Goal: Task Accomplishment & Management: Use online tool/utility

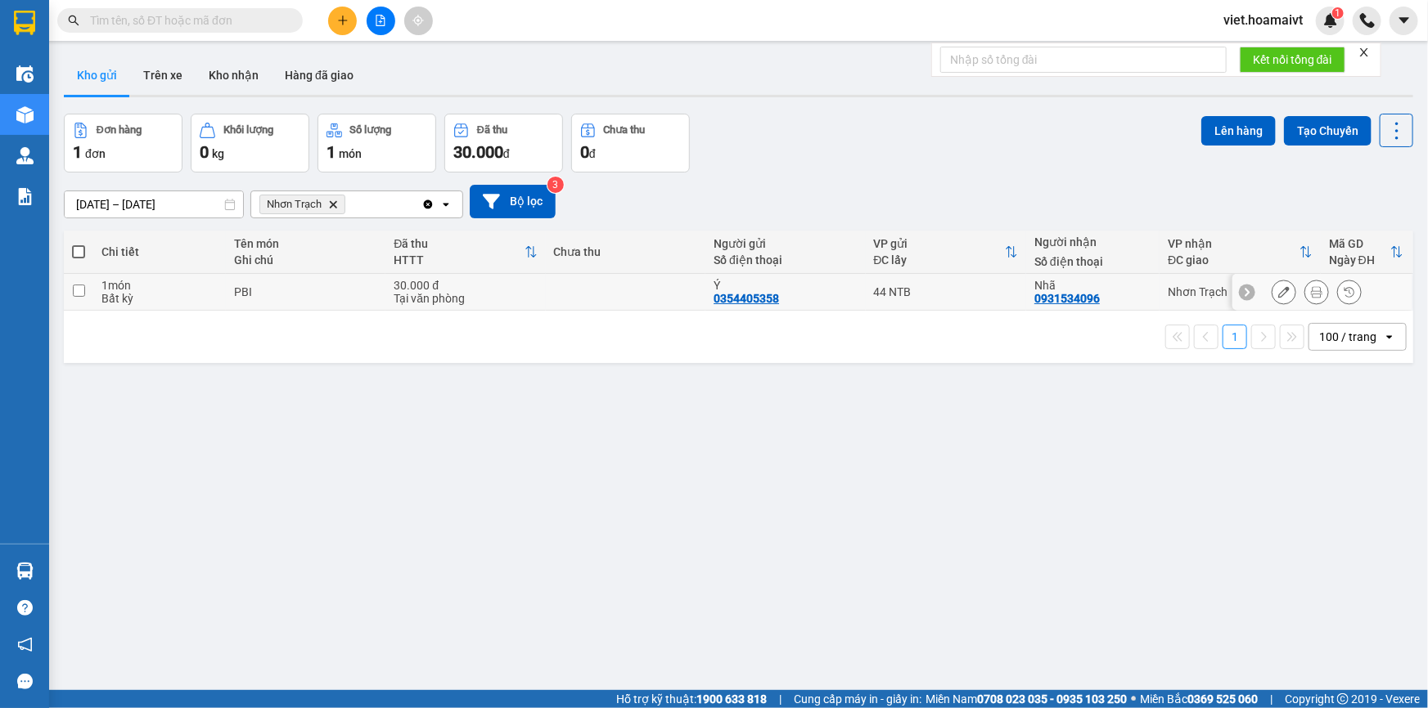
click at [634, 293] on td at bounding box center [626, 292] width 160 height 37
checkbox input "true"
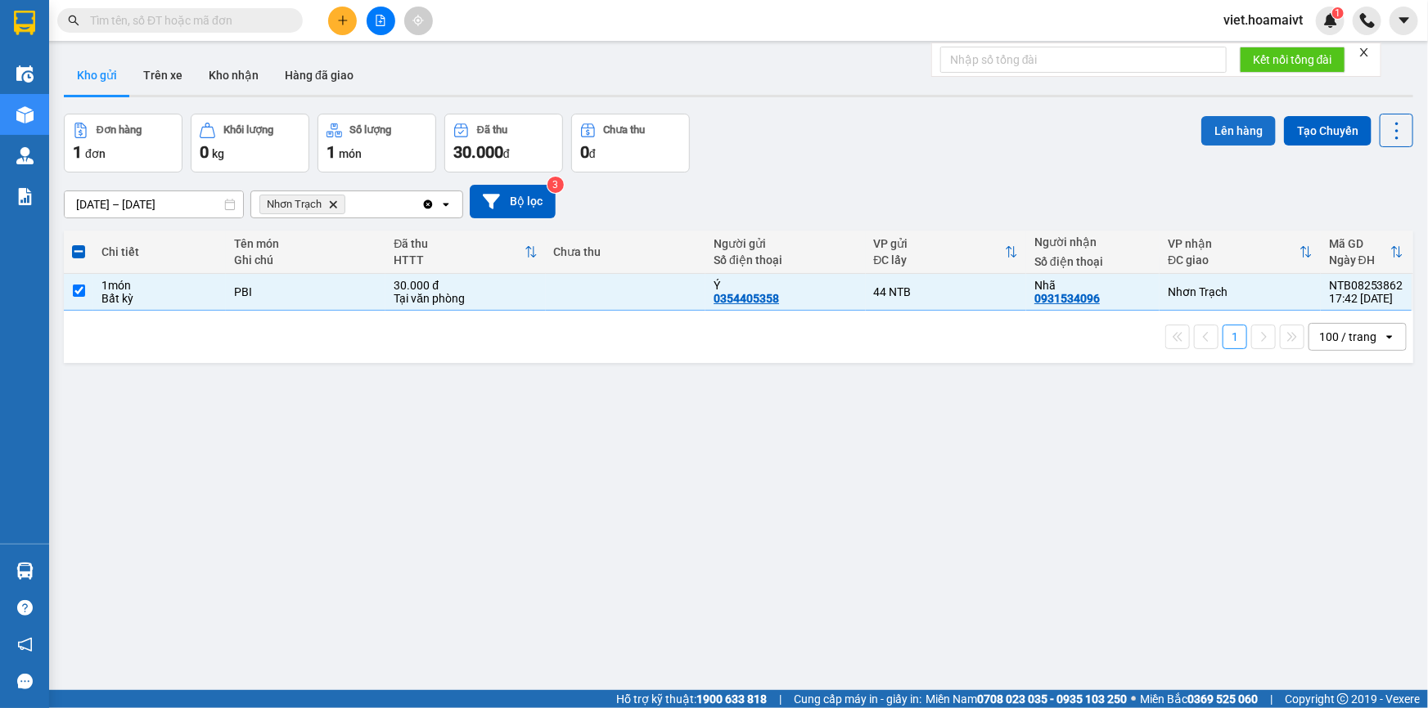
click at [1212, 138] on button "Lên hàng" at bounding box center [1238, 130] width 74 height 29
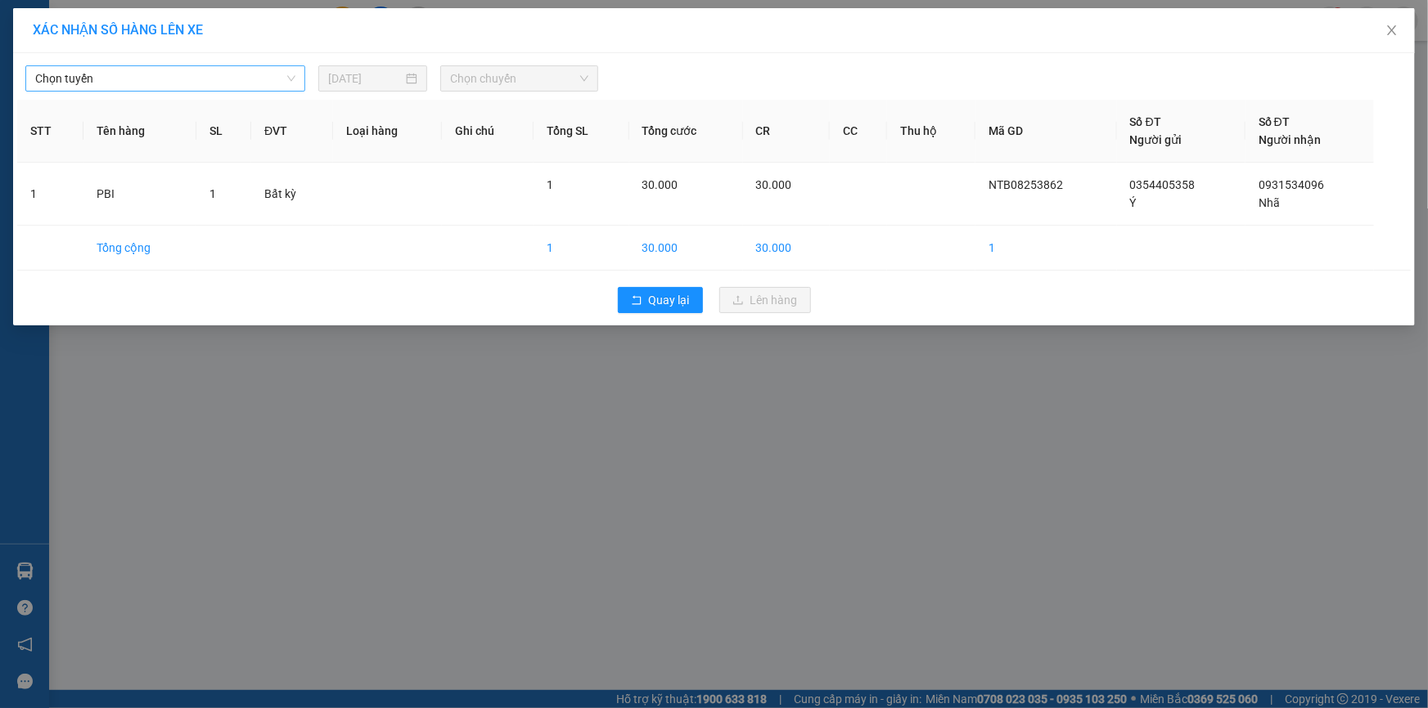
drag, startPoint x: 213, startPoint y: 74, endPoint x: 154, endPoint y: 91, distance: 61.4
click at [213, 74] on span "Chọn tuyến" at bounding box center [165, 78] width 260 height 25
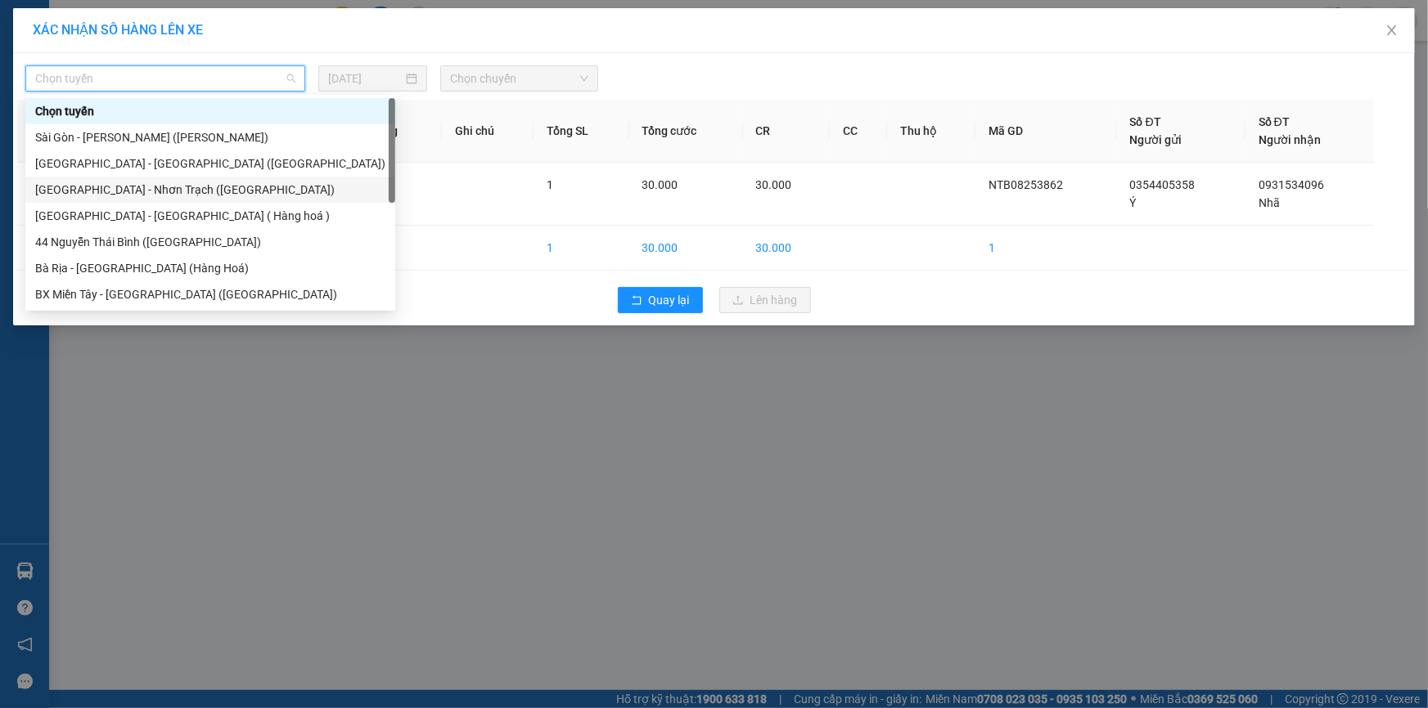
click at [122, 185] on div "[GEOGRAPHIC_DATA] - Nhơn Trạch ([GEOGRAPHIC_DATA])" at bounding box center [210, 190] width 350 height 18
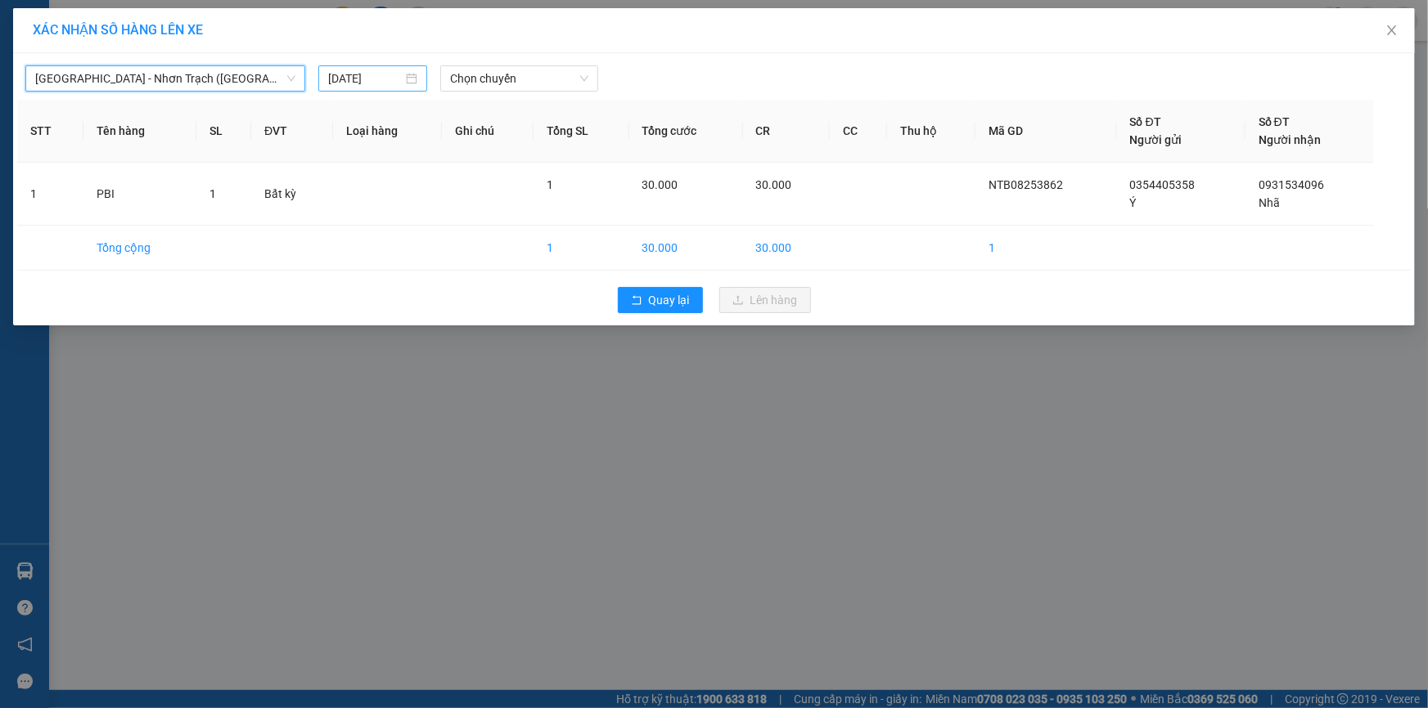
click at [358, 70] on div "[DATE]" at bounding box center [372, 78] width 109 height 26
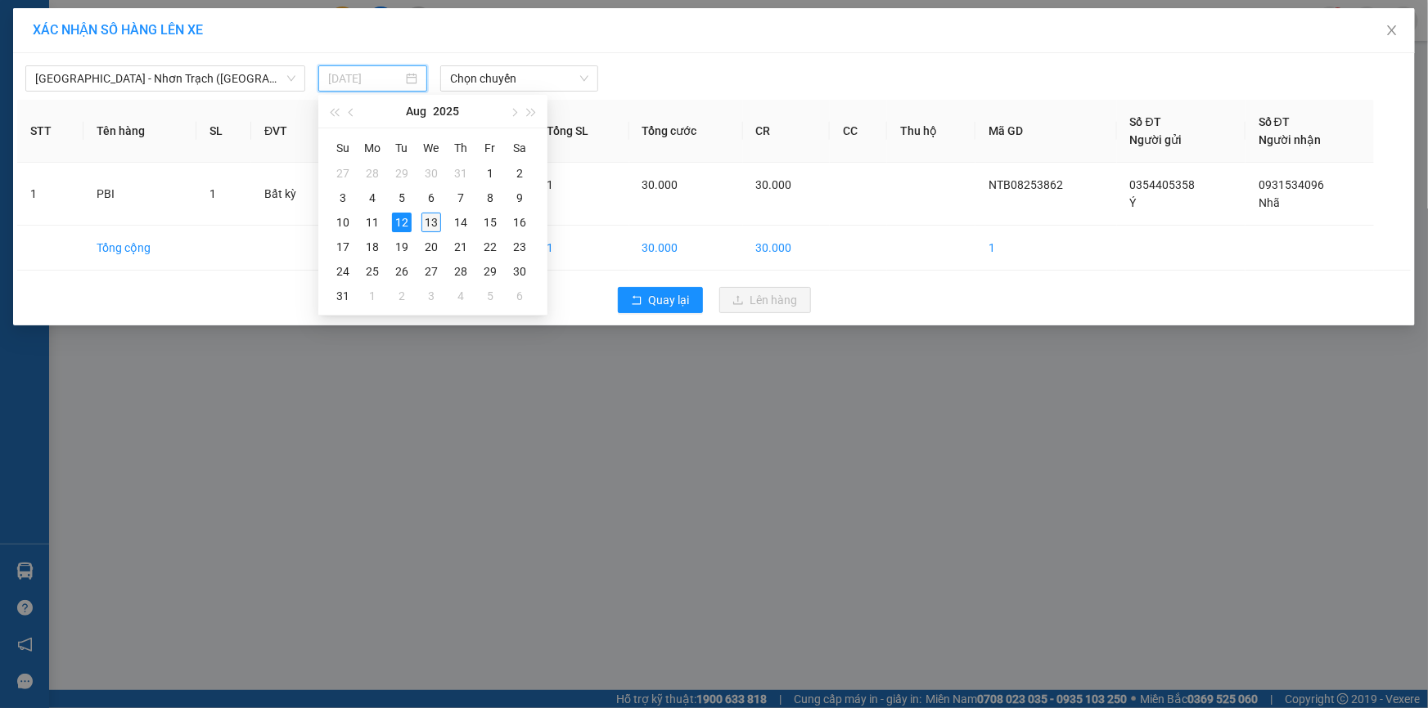
click at [430, 220] on div "13" at bounding box center [431, 223] width 20 height 20
type input "[DATE]"
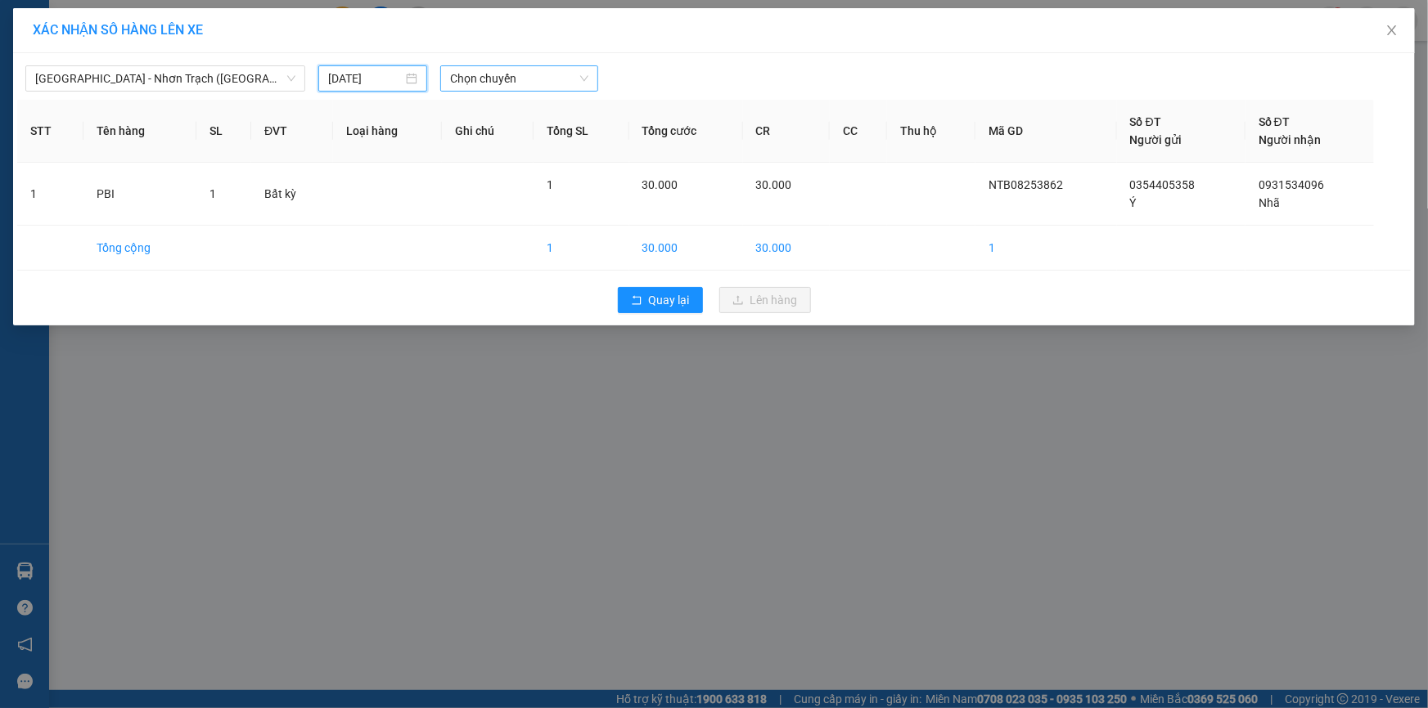
click at [490, 69] on span "Chọn chuyến" at bounding box center [519, 78] width 138 height 25
type input "05"
click at [528, 141] on div "Thêm chuyến " 05:00 "" at bounding box center [528, 138] width 174 height 28
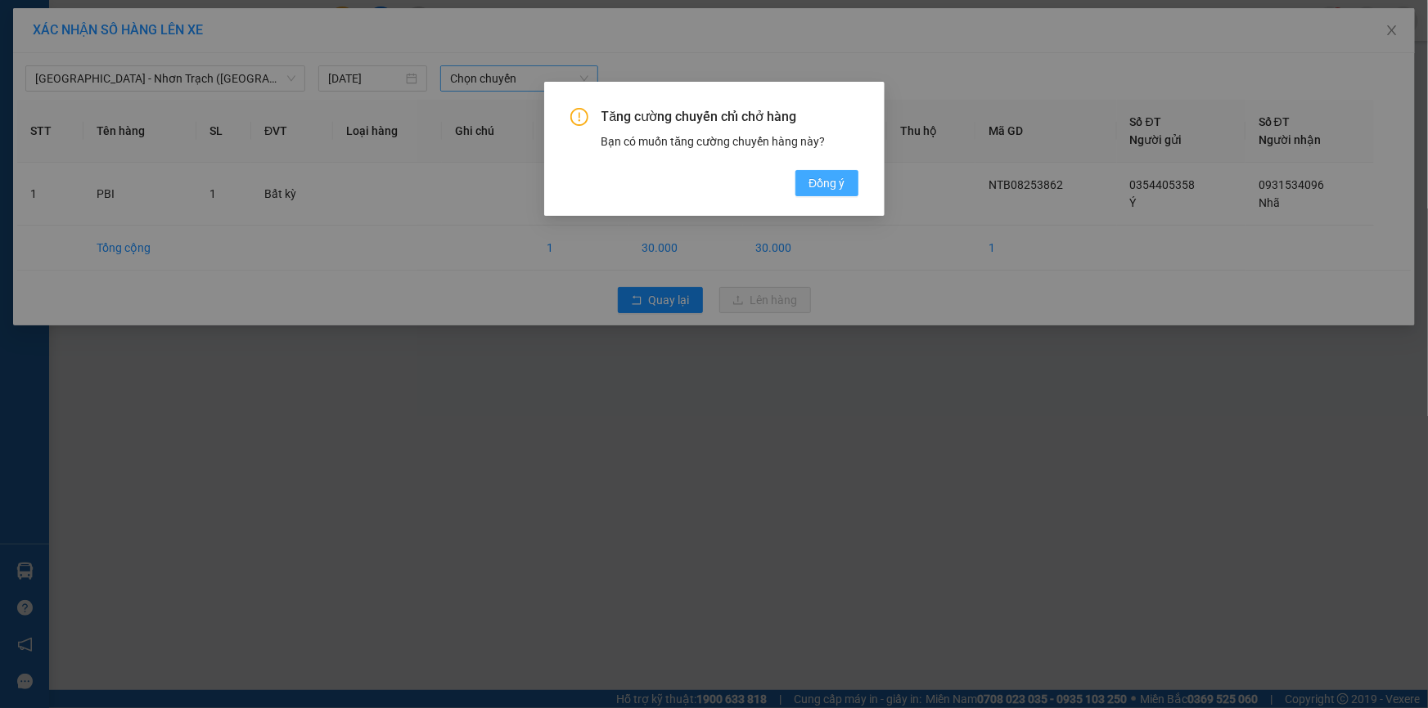
drag, startPoint x: 847, startPoint y: 196, endPoint x: 839, endPoint y: 188, distance: 11.0
click at [843, 194] on button "Đồng ý" at bounding box center [826, 183] width 62 height 26
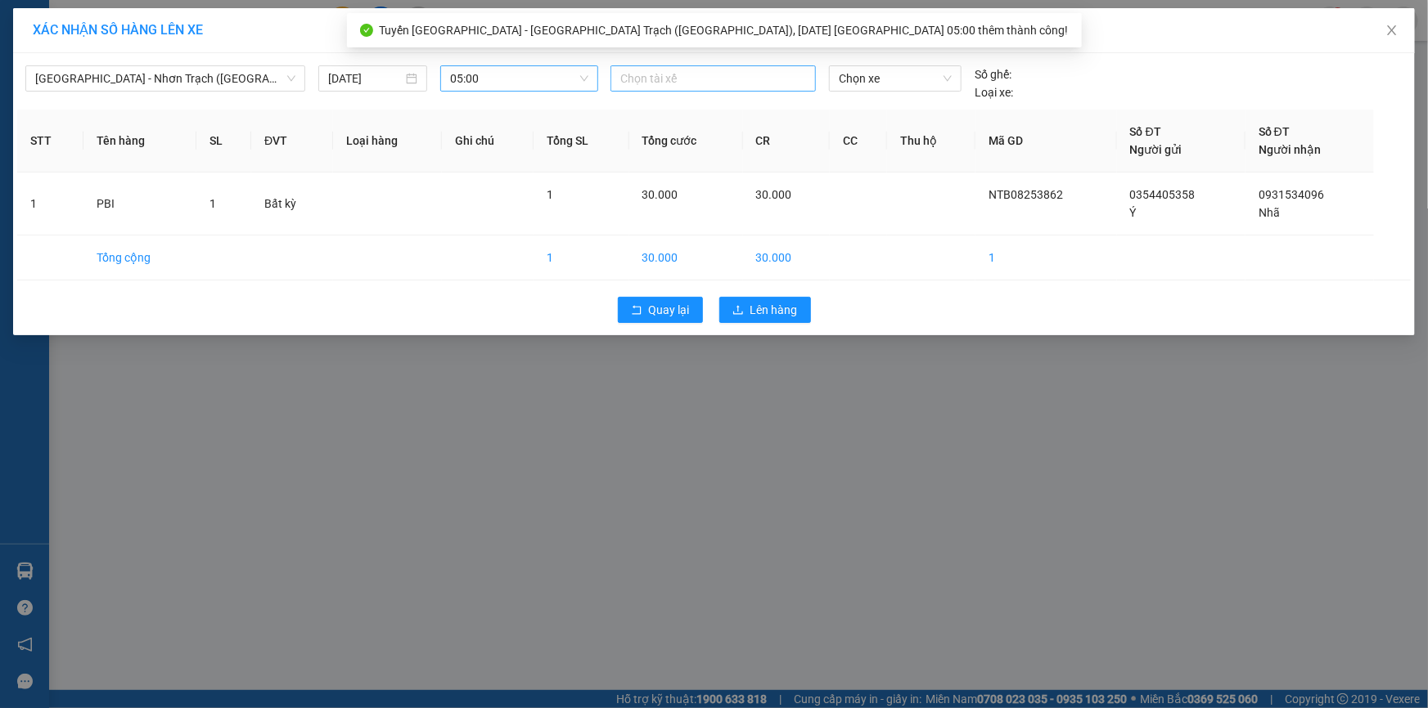
click at [703, 77] on div at bounding box center [712, 79] width 197 height 20
type input "ket"
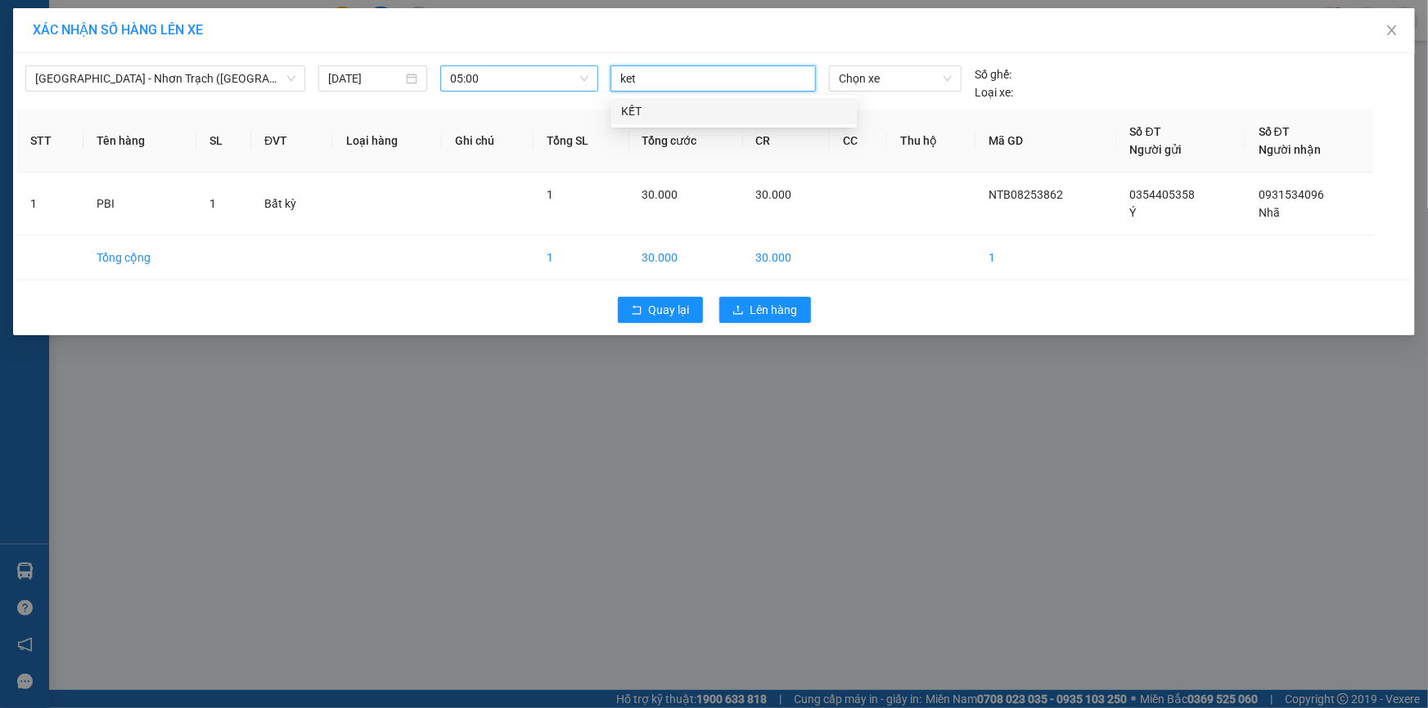
click at [671, 114] on div "KẾT" at bounding box center [734, 111] width 226 height 18
click at [858, 72] on span "Chọn xe" at bounding box center [895, 78] width 113 height 25
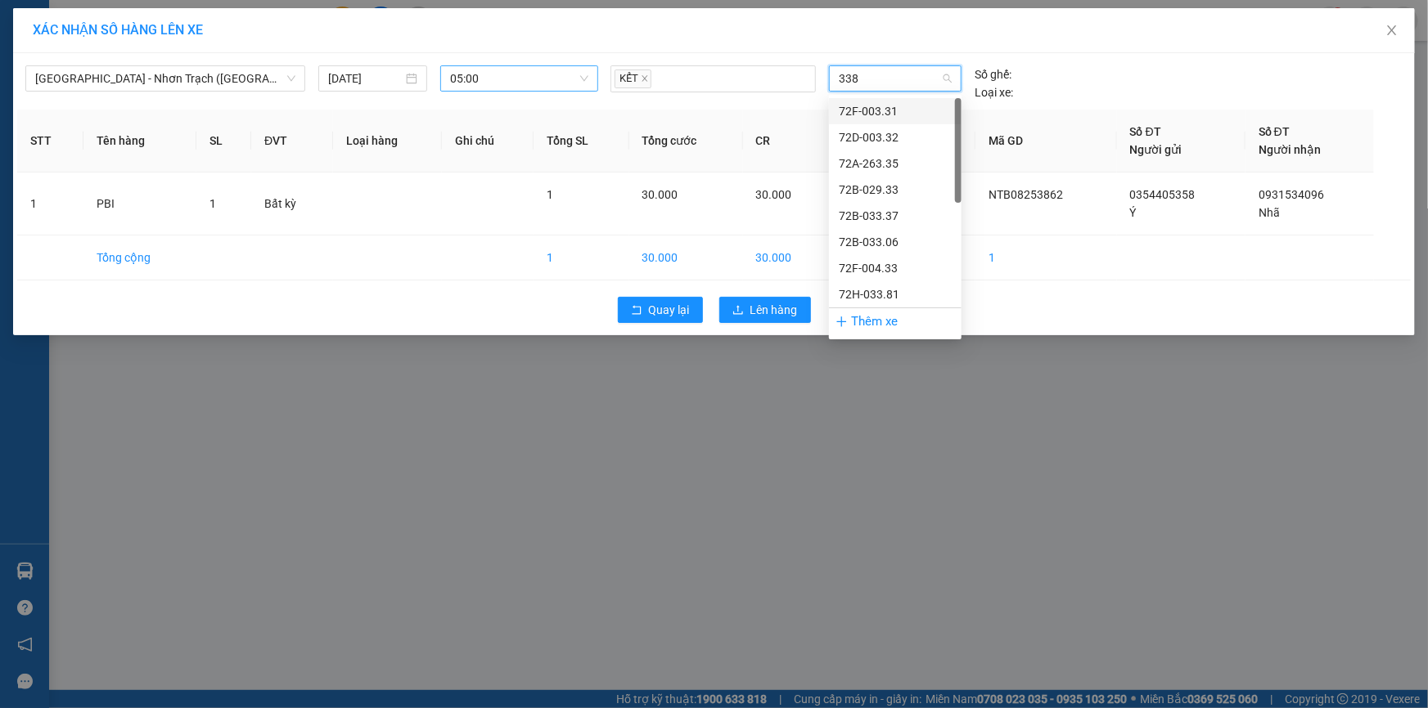
type input "3380"
click at [886, 112] on div "72H-033.80" at bounding box center [895, 111] width 113 height 18
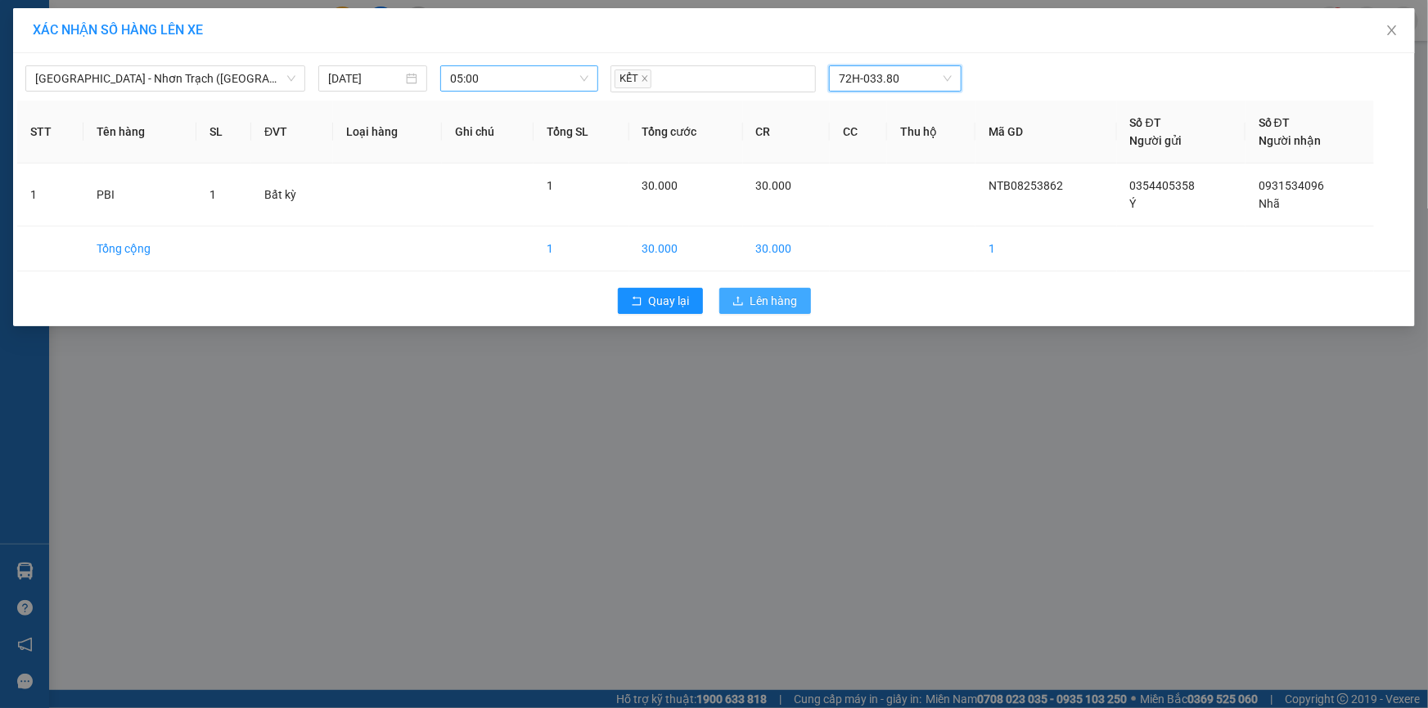
click at [778, 295] on span "Lên hàng" at bounding box center [773, 301] width 47 height 18
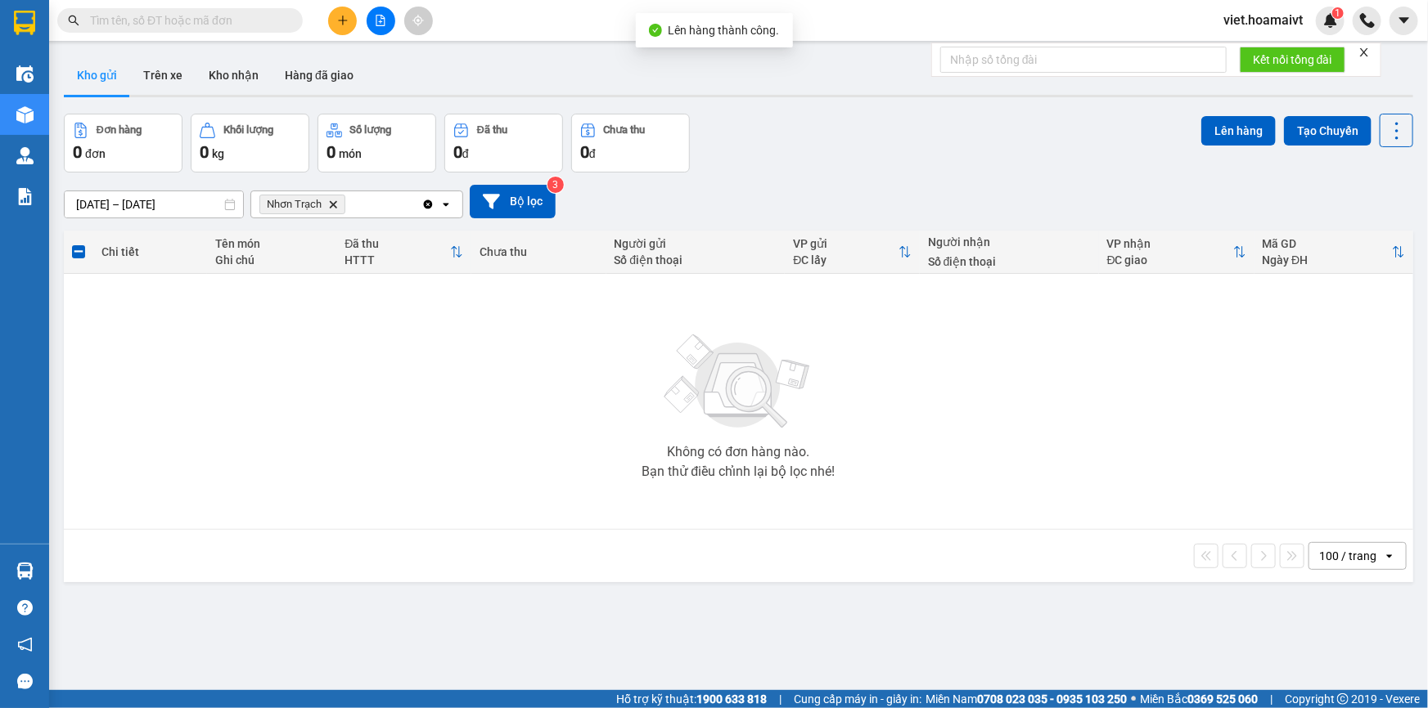
click at [704, 179] on div "[DATE] – [DATE] Press the down arrow key to interact with the calendar and sele…" at bounding box center [738, 202] width 1349 height 58
click at [337, 204] on span "Nhơn Trạch Delete" at bounding box center [302, 205] width 86 height 20
click at [331, 207] on icon "Nhơn Trạch, close by backspace" at bounding box center [333, 203] width 7 height 7
